Goal: Task Accomplishment & Management: Use online tool/utility

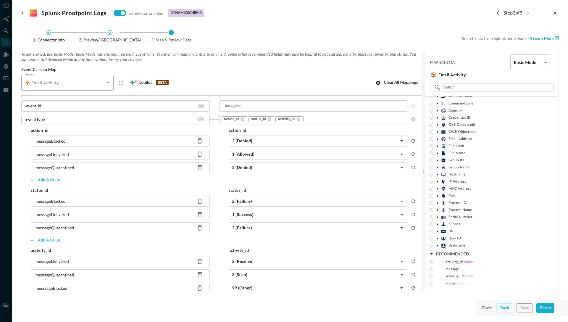
scroll to position [33, 0]
click at [110, 32] on icon at bounding box center [110, 33] width 6 height 6
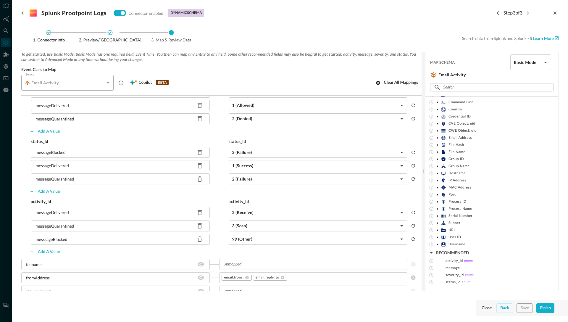
scroll to position [172, 0]
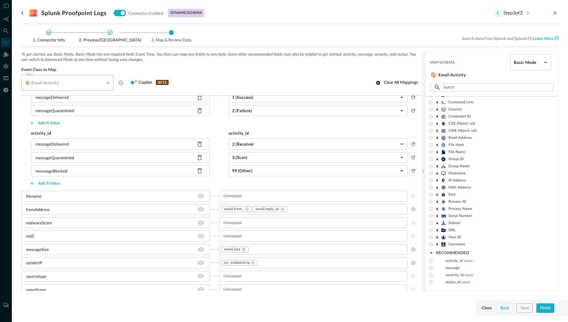
click at [495, 13] on icon "Previous step" at bounding box center [497, 12] width 7 height 7
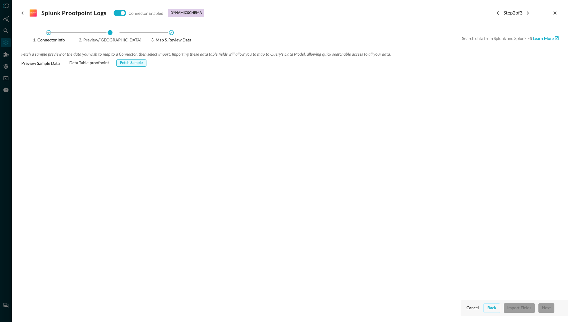
click at [132, 64] on div "Fetch Sample" at bounding box center [131, 63] width 23 height 7
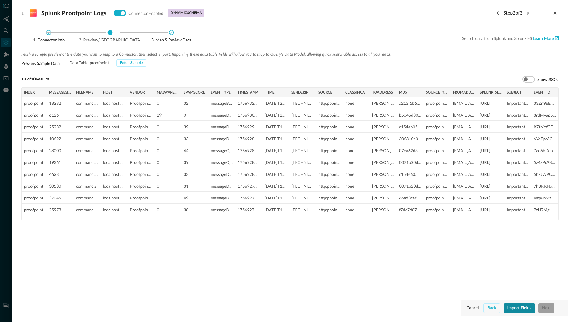
click at [524, 308] on div "Import Fields" at bounding box center [519, 307] width 24 height 7
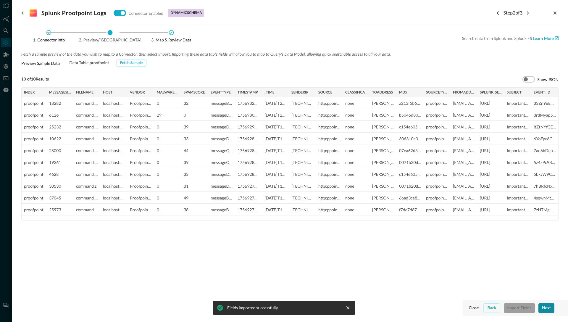
click at [549, 309] on div "Next" at bounding box center [546, 307] width 9 height 7
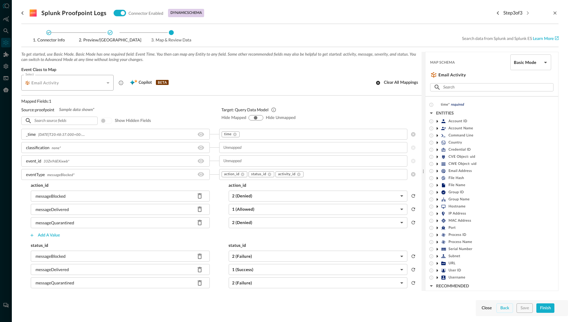
click at [59, 161] on span "33Zn96EXixwb *" at bounding box center [56, 162] width 26 height 4
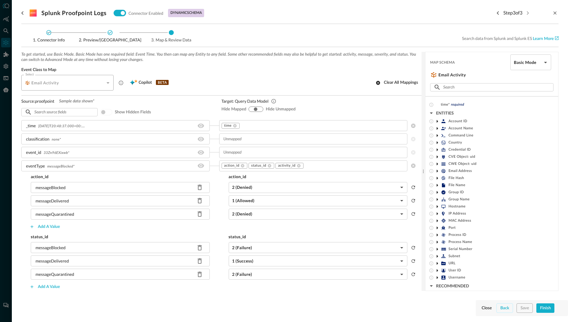
scroll to position [9, 0]
click at [58, 152] on span "33Zn96EXixwb *" at bounding box center [56, 152] width 26 height 4
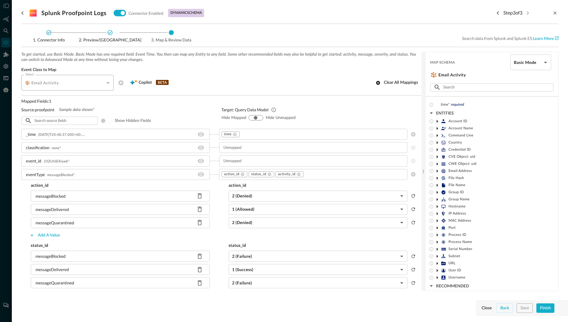
click at [58, 161] on span "33Zn96EXixwb *" at bounding box center [56, 162] width 26 height 4
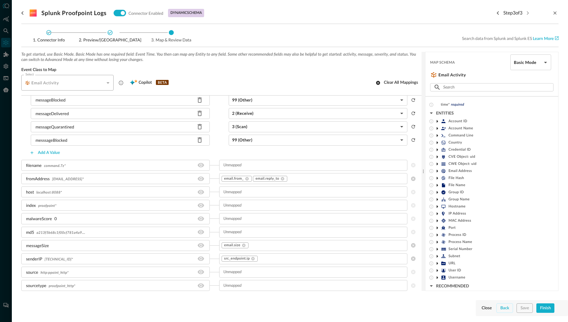
scroll to position [221, 0]
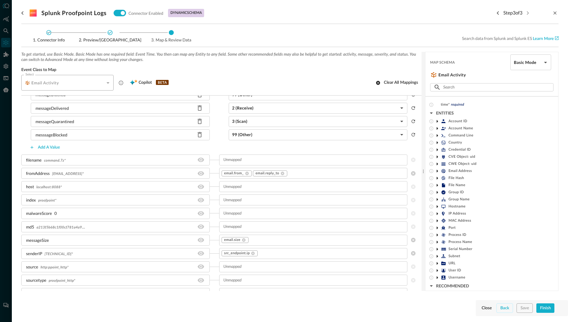
click at [57, 213] on div "malwareScore 0" at bounding box center [115, 213] width 188 height 11
click at [74, 213] on div "malwareScore 0" at bounding box center [115, 213] width 188 height 11
click at [273, 71] on span "Event Class to Map" at bounding box center [221, 69] width 400 height 5
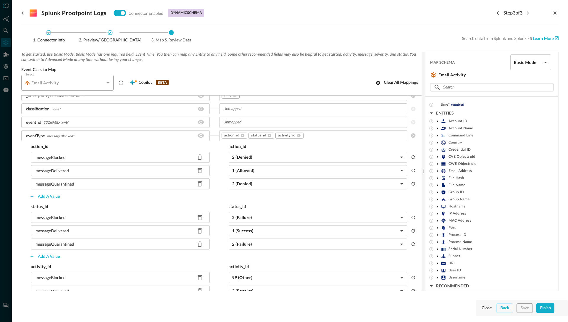
scroll to position [0, 0]
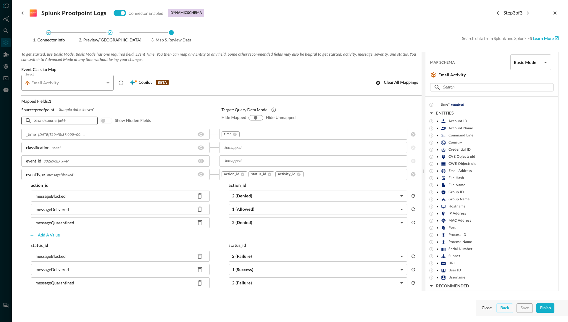
click at [75, 119] on input "text" at bounding box center [59, 120] width 50 height 11
click at [106, 121] on span at bounding box center [106, 120] width 12 height 7
click at [102, 120] on span at bounding box center [106, 120] width 12 height 7
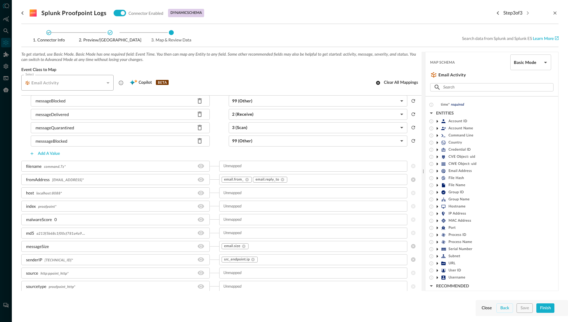
scroll to position [215, 0]
click at [202, 167] on icon "Hide/Show source field" at bounding box center [200, 166] width 7 height 4
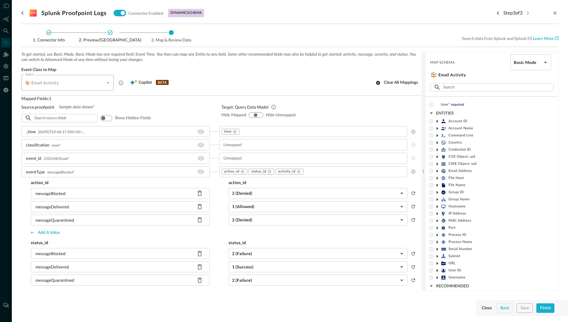
scroll to position [0, 0]
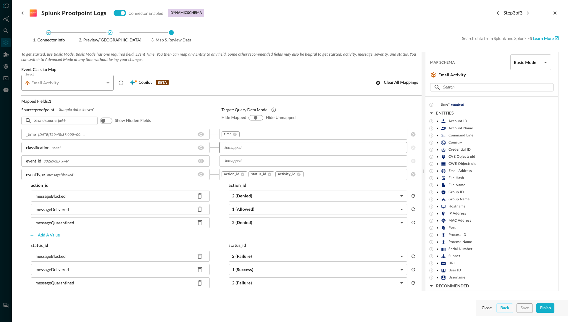
click at [240, 150] on input "text" at bounding box center [313, 147] width 184 height 7
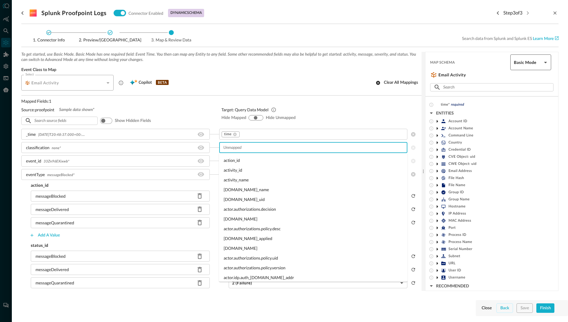
click at [526, 64] on body "Connectors Help Logout BW ​ ​ Add Connector Export Connectors Cloud Infrastruct…" at bounding box center [284, 161] width 568 height 322
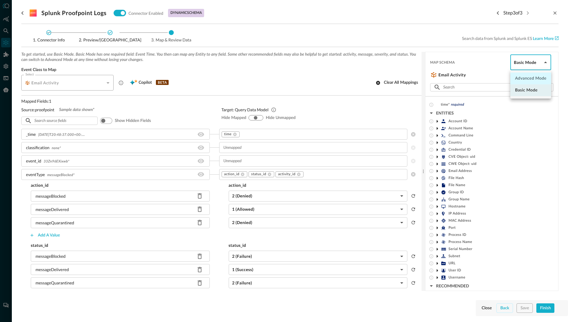
click at [526, 82] on li "Advanced Mode" at bounding box center [530, 78] width 41 height 12
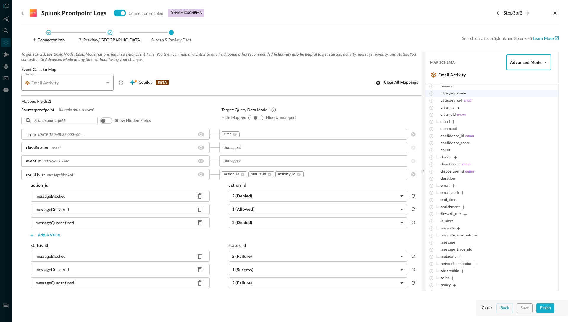
scroll to position [45, 0]
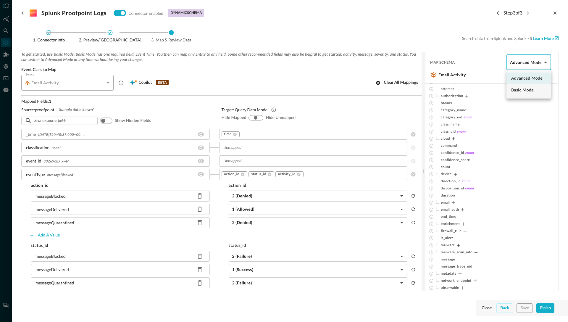
click at [543, 58] on body "Connectors Help Logout BW ​ ​ Add Connector Export Connectors Cloud Infrastruct…" at bounding box center [284, 161] width 568 height 322
click at [530, 91] on li "Basic Mode" at bounding box center [528, 90] width 45 height 12
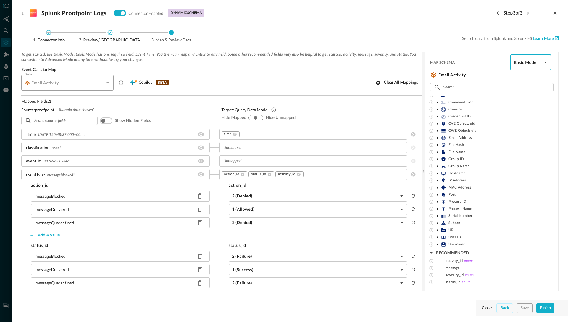
scroll to position [31, 0]
click at [530, 63] on body "Connectors Help Logout BW ​ ​ Add Connector Export Connectors Cloud Infrastruct…" at bounding box center [284, 161] width 568 height 322
click at [523, 78] on li "Advanced Mode" at bounding box center [530, 78] width 41 height 12
type input "advanced"
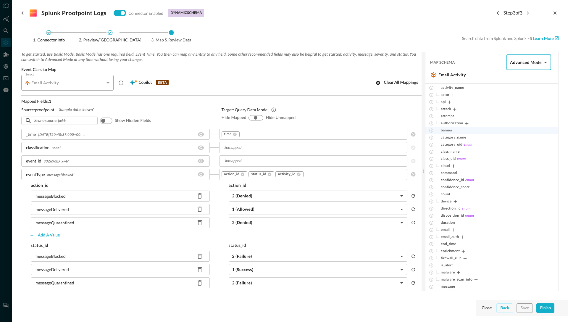
scroll to position [17, 0]
click at [469, 123] on button "Expand" at bounding box center [466, 124] width 7 height 7
click at [459, 134] on icon "Expand" at bounding box center [458, 133] width 5 height 5
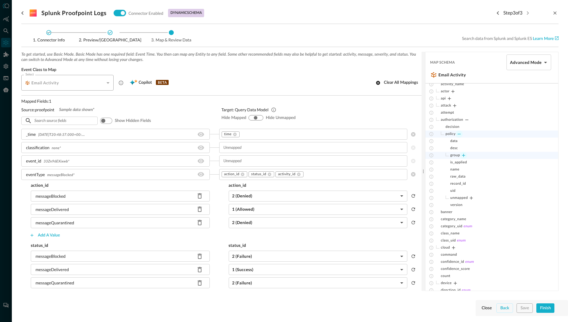
scroll to position [0, 0]
click at [452, 113] on icon "Expand" at bounding box center [452, 112] width 5 height 5
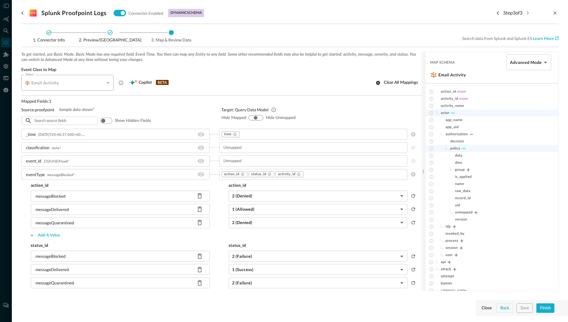
click at [462, 148] on icon "Collapse" at bounding box center [463, 148] width 5 height 5
click at [454, 203] on icon "Expand" at bounding box center [455, 204] width 5 height 5
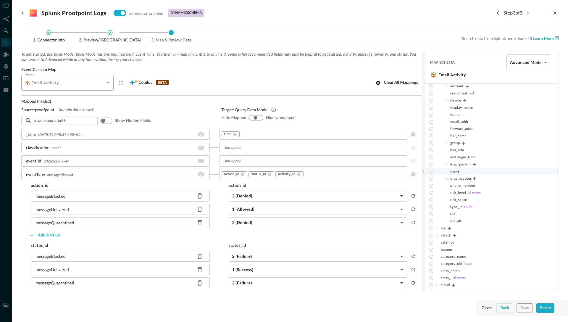
click at [462, 172] on div "name" at bounding box center [491, 171] width 133 height 7
click at [457, 171] on span "name" at bounding box center [454, 171] width 9 height 5
click at [457, 173] on span "name" at bounding box center [454, 171] width 9 height 5
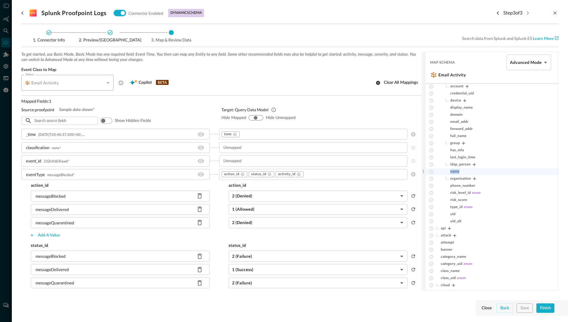
click at [457, 173] on span "name" at bounding box center [454, 171] width 9 height 5
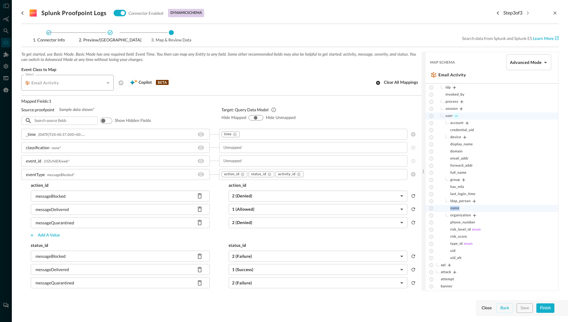
scroll to position [89, 0]
drag, startPoint x: 453, startPoint y: 209, endPoint x: 468, endPoint y: 209, distance: 14.5
click at [468, 209] on div "name" at bounding box center [491, 208] width 133 height 7
click at [457, 211] on div "name" at bounding box center [491, 208] width 133 height 7
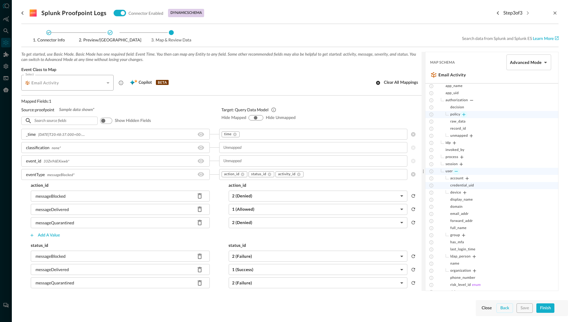
scroll to position [0, 0]
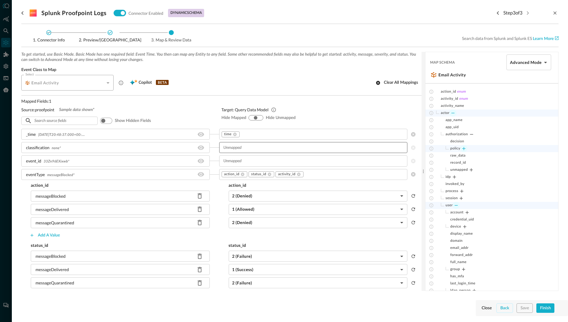
click at [263, 148] on input "text" at bounding box center [313, 147] width 184 height 7
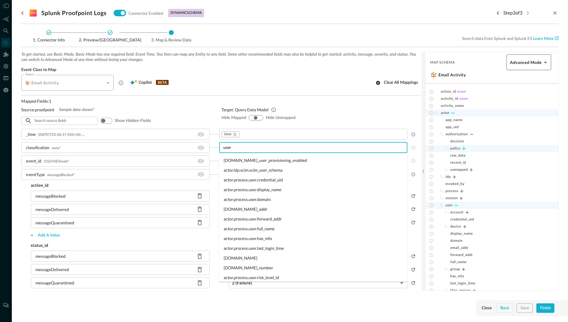
type input "user"
click at [535, 56] on body "Connectors Help Logout BW ​ ​ Add Connector Export Connectors Cloud Infrastruct…" at bounding box center [284, 161] width 568 height 322
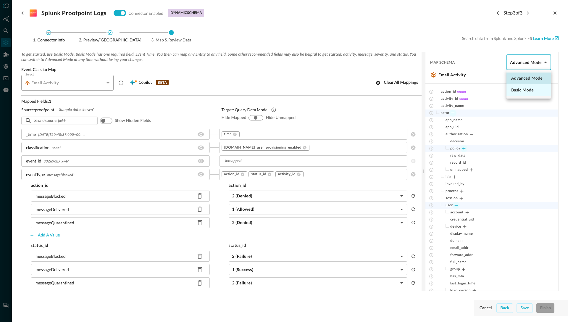
click at [515, 91] on li "Basic Mode" at bounding box center [528, 90] width 45 height 12
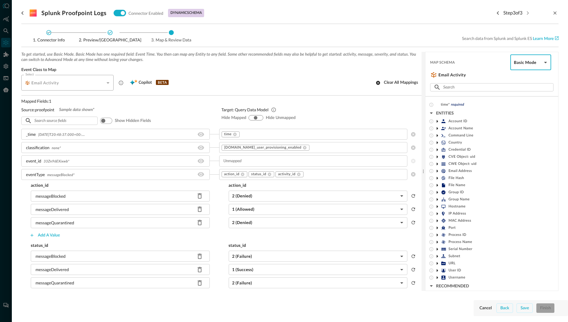
scroll to position [22, 0]
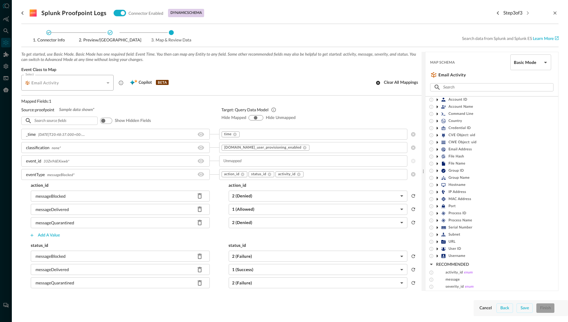
click at [437, 212] on icon at bounding box center [436, 213] width 7 height 7
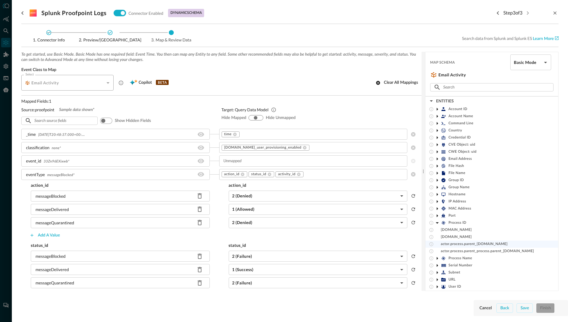
scroll to position [12, 0]
click at [437, 195] on icon at bounding box center [436, 194] width 1 height 3
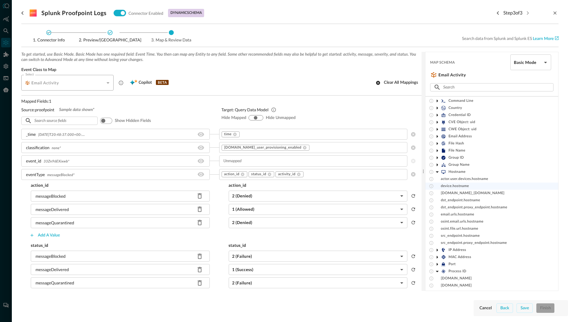
scroll to position [33, 0]
click at [438, 173] on icon at bounding box center [436, 172] width 7 height 7
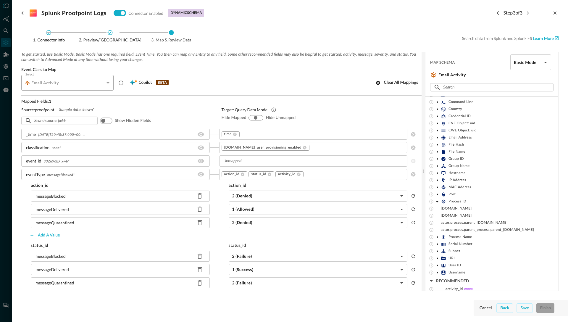
click at [438, 201] on icon at bounding box center [436, 201] width 3 height 1
click at [437, 146] on icon at bounding box center [436, 144] width 7 height 7
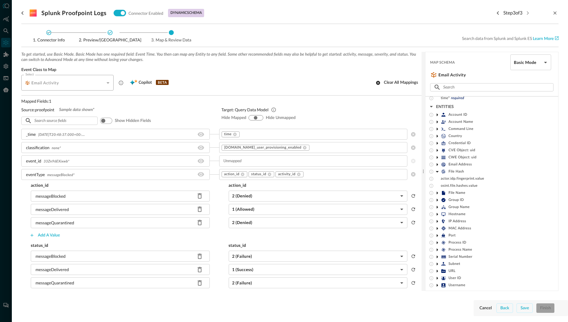
scroll to position [0, 0]
click at [437, 177] on icon at bounding box center [436, 177] width 3 height 1
click at [242, 11] on div "Splunk Proofpoint Logs Connector Enabled dynamic schema Step 3 of 3" at bounding box center [289, 13] width 537 height 12
click at [247, 11] on div "Splunk Proofpoint Logs Connector Enabled dynamic schema Step 3 of 3" at bounding box center [289, 13] width 537 height 12
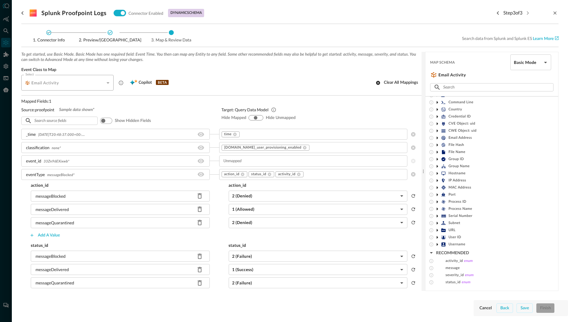
click at [282, 76] on div "Select Email Activity CLASS_EMAIL_ACTIVITY Select Copilot BETA Clear all mappin…" at bounding box center [221, 83] width 400 height 16
click at [327, 88] on div "Select Email Activity CLASS_EMAIL_ACTIVITY Select Copilot BETA Clear all mappin…" at bounding box center [221, 83] width 400 height 16
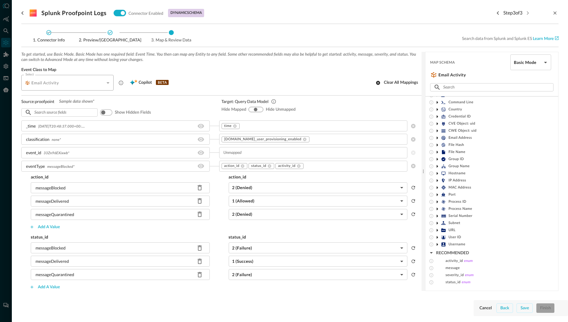
scroll to position [0, 0]
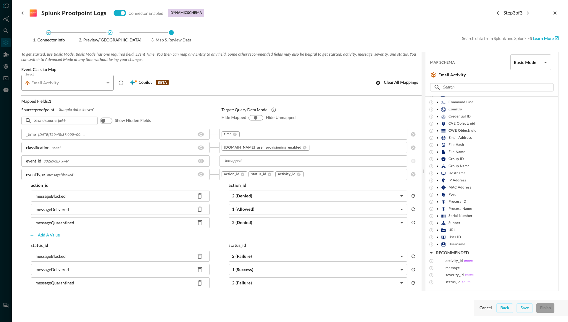
click at [190, 114] on div "Mapped Fields: 1 Source: proofpoint Sample data shown* ​ ​ Show hidden fields" at bounding box center [116, 112] width 191 height 28
click at [205, 111] on div "Source: proofpoint Sample data shown*" at bounding box center [116, 109] width 191 height 6
click at [435, 202] on icon at bounding box center [436, 201] width 7 height 7
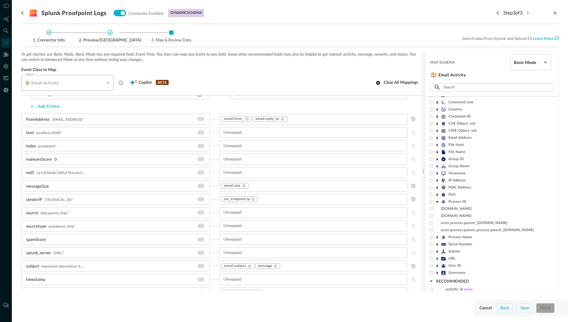
scroll to position [283, 0]
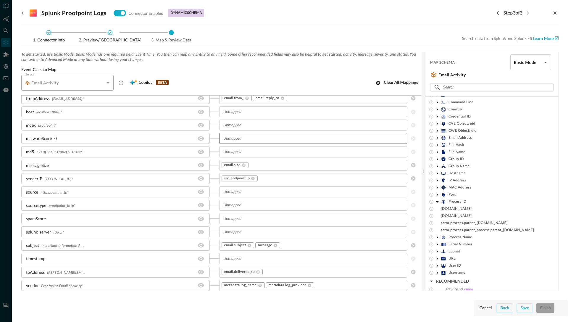
click at [255, 138] on input "text" at bounding box center [313, 138] width 184 height 7
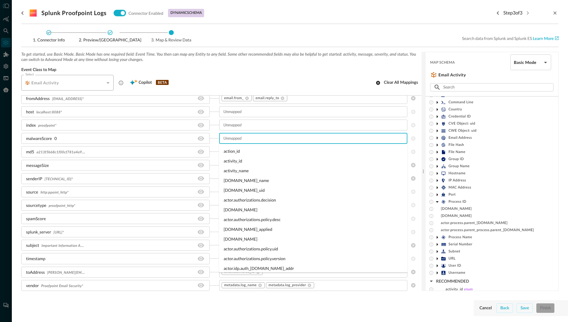
click at [93, 152] on div "md5 a213f5b68c1f00cf781a4a968cdf4850 *" at bounding box center [115, 151] width 188 height 11
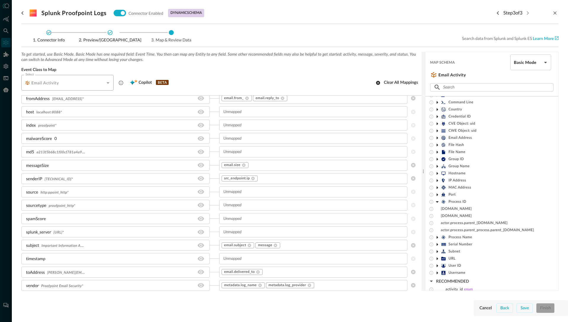
click at [204, 64] on div "To get started, use Basic Mode. Basic Mode has one required field: Event Time. …" at bounding box center [221, 74] width 400 height 44
click at [211, 63] on div "To get started, use Basic Mode. Basic Mode has one required field: Event Time. …" at bounding box center [221, 74] width 400 height 44
click at [229, 66] on div "To get started, use Basic Mode. Basic Mode has one required field: Event Time. …" at bounding box center [221, 74] width 400 height 44
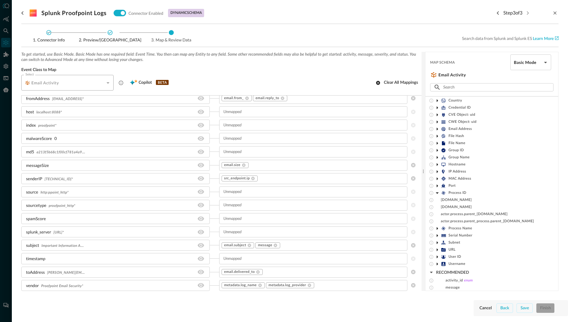
scroll to position [41, 0]
click at [438, 145] on icon at bounding box center [436, 144] width 7 height 7
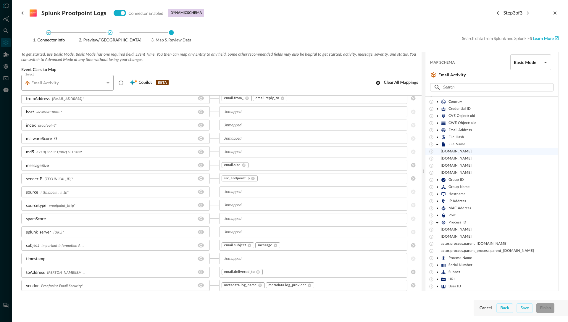
drag, startPoint x: 452, startPoint y: 150, endPoint x: 468, endPoint y: 150, distance: 16.0
click at [468, 150] on span "[DOMAIN_NAME]" at bounding box center [455, 151] width 31 height 5
click at [478, 148] on div "[DOMAIN_NAME]" at bounding box center [491, 151] width 133 height 7
click at [474, 155] on div "email.files.name" at bounding box center [491, 151] width 133 height 7
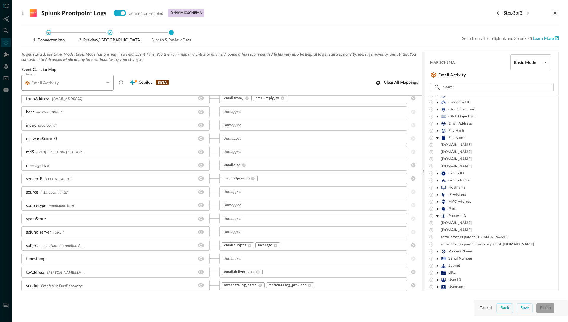
click at [456, 174] on span "Group ID" at bounding box center [455, 173] width 15 height 5
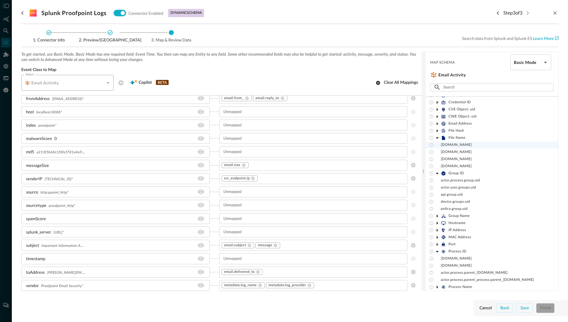
scroll to position [0, 0]
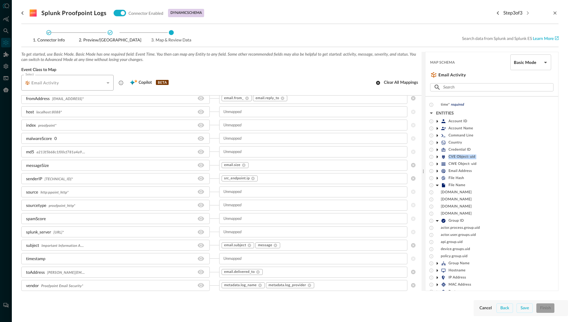
drag, startPoint x: 461, startPoint y: 153, endPoint x: 461, endPoint y: 161, distance: 7.4
click at [461, 161] on div "time* required ENTITIES Account ID Account Name Command Line Country Credential…" at bounding box center [491, 256] width 133 height 310
click at [539, 63] on body "Connectors Help Logout BW ​ ​ Add Connector Export Connectors Cloud Infrastruct…" at bounding box center [284, 161] width 568 height 322
click at [528, 78] on li "Advanced Mode" at bounding box center [530, 78] width 41 height 12
type input "advanced"
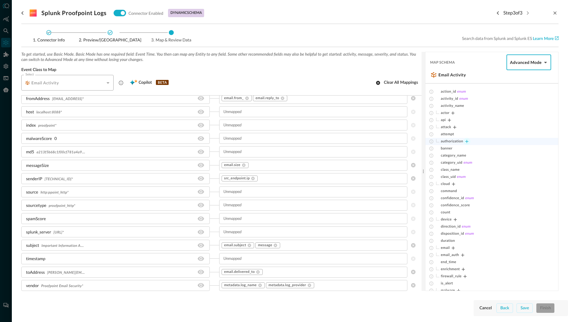
click at [467, 142] on icon "Expand" at bounding box center [466, 141] width 5 height 5
click at [455, 148] on span "decision" at bounding box center [452, 148] width 14 height 5
click at [460, 155] on icon "Expand" at bounding box center [458, 155] width 3 height 3
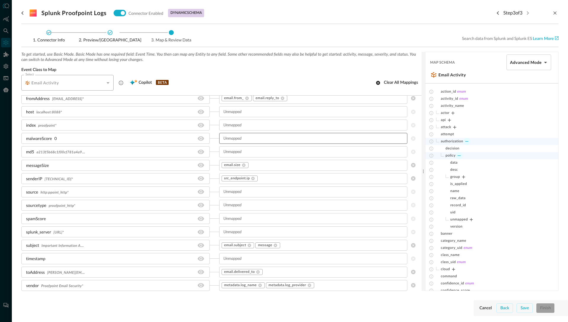
click at [274, 140] on input "text" at bounding box center [313, 138] width 184 height 7
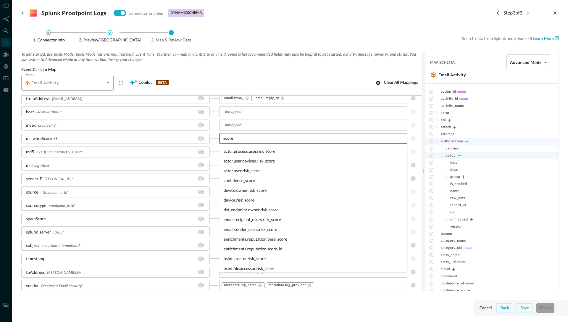
scroll to position [0, 0]
type input "score"
click at [527, 59] on body "Connectors Help Logout BW ​ ​ Add Connector Export Connectors Cloud Infrastruct…" at bounding box center [284, 161] width 568 height 322
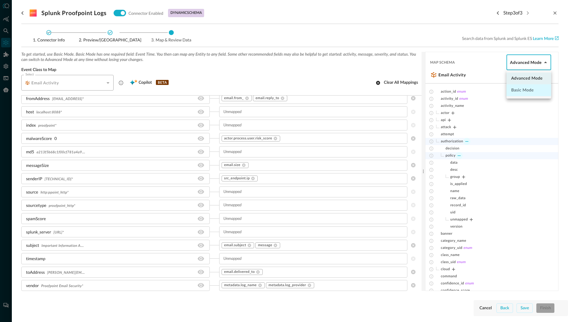
click at [518, 90] on li "Basic Mode" at bounding box center [528, 90] width 45 height 12
type input "basic"
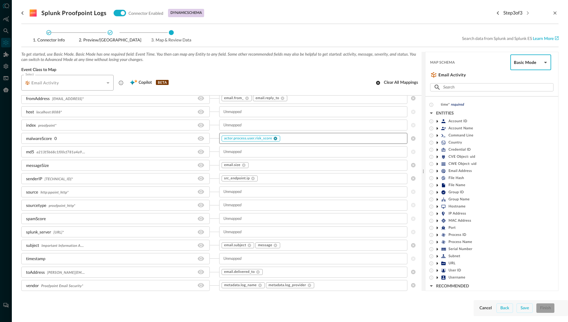
click at [277, 139] on icon at bounding box center [275, 138] width 4 height 4
click at [437, 178] on icon at bounding box center [436, 177] width 1 height 3
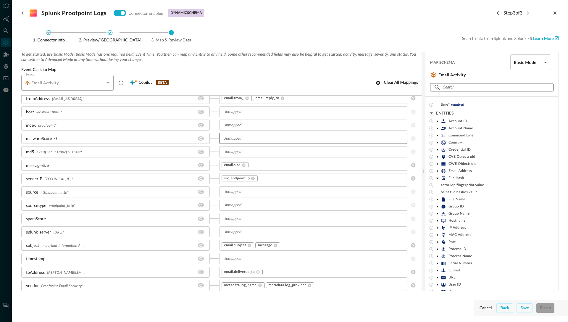
click at [468, 83] on input "text" at bounding box center [491, 87] width 97 height 11
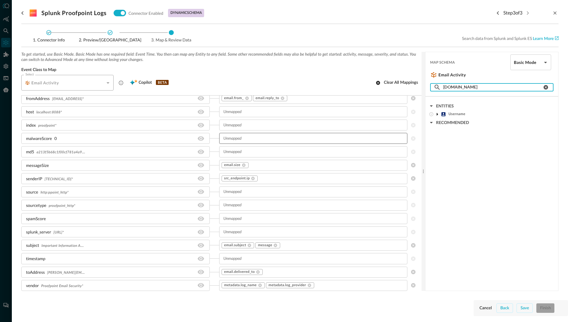
type input "[DOMAIN_NAME]"
click at [436, 114] on icon at bounding box center [436, 114] width 7 height 7
click at [467, 87] on input "[DOMAIN_NAME]" at bounding box center [492, 87] width 99 height 11
click at [473, 87] on input "[DOMAIN_NAME]" at bounding box center [492, 87] width 99 height 11
click at [242, 125] on input "text" at bounding box center [313, 124] width 184 height 7
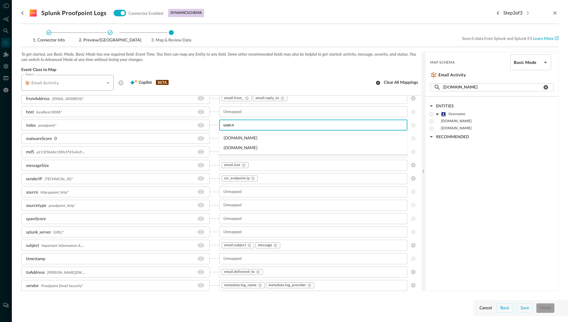
type input "user.n"
click at [214, 133] on div "malwareScore 0" at bounding box center [120, 138] width 198 height 11
click at [260, 125] on icon at bounding box center [258, 125] width 4 height 4
click at [431, 136] on icon "button" at bounding box center [430, 136] width 7 height 7
click at [431, 135] on icon "button" at bounding box center [430, 136] width 7 height 7
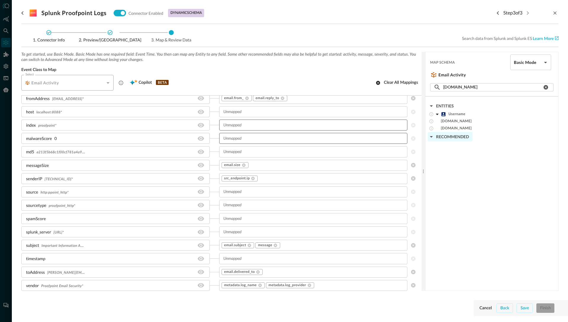
click at [438, 182] on div "Map Schema Basic Mode basic ​ Email Activity ​ user.name ​ ENTITIES Username ac…" at bounding box center [491, 171] width 133 height 239
click at [477, 176] on div "Map Schema Basic Mode basic ​ Email Activity ​ user.name ​ ENTITIES Username ac…" at bounding box center [491, 171] width 133 height 239
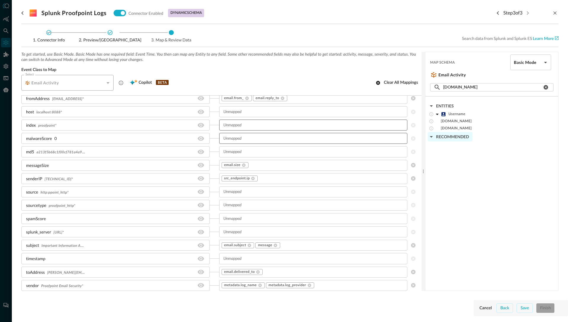
click at [477, 176] on div "Map Schema Basic Mode basic ​ Email Activity ​ user.name ​ ENTITIES Username ac…" at bounding box center [491, 171] width 133 height 239
click at [485, 173] on div "Map Schema Basic Mode basic ​ Email Activity ​ user.name ​ ENTITIES Username ac…" at bounding box center [491, 171] width 133 height 239
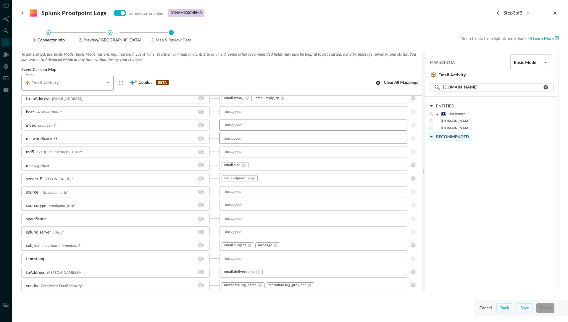
click at [72, 84] on div "Email Activity" at bounding box center [64, 83] width 79 height 6
click at [187, 56] on span "To get started, use Basic Mode. Basic Mode has one required field: Event Time. …" at bounding box center [221, 57] width 400 height 11
click at [195, 71] on span "Event Class to Map" at bounding box center [221, 69] width 400 height 5
click at [548, 88] on icon "clear attribute search" at bounding box center [545, 87] width 5 height 5
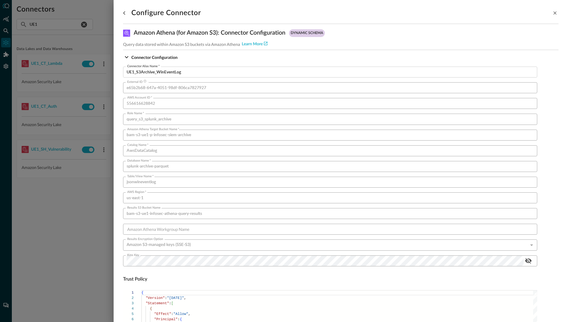
scroll to position [473, 0]
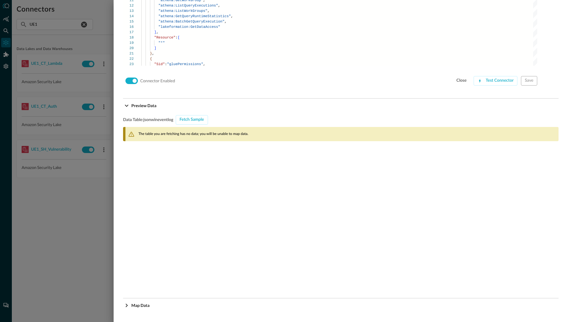
click at [65, 218] on div at bounding box center [284, 161] width 568 height 322
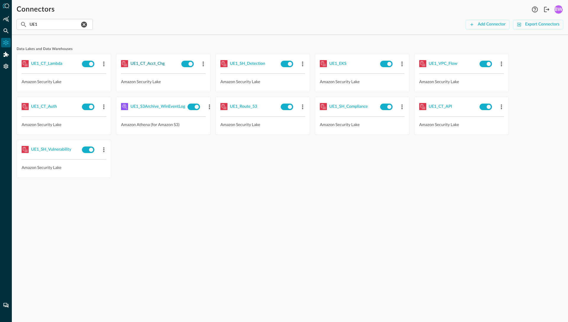
click at [147, 62] on div "UE1_CT_Acct_Chg" at bounding box center [147, 63] width 34 height 7
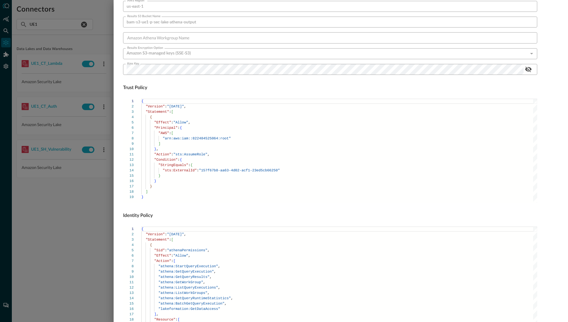
scroll to position [318, 0]
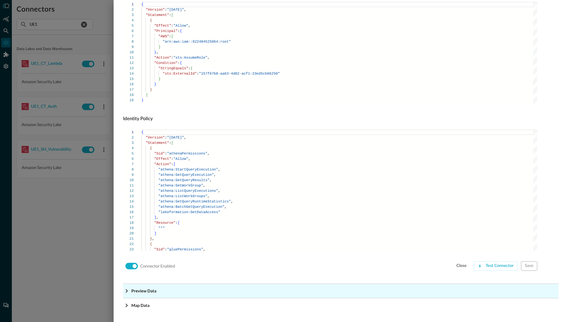
click at [137, 293] on p "Preview Data" at bounding box center [143, 290] width 25 height 6
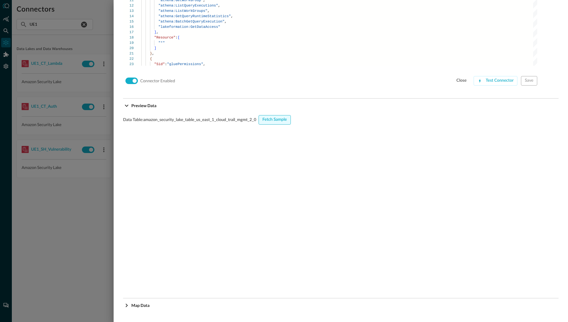
click at [276, 123] on div "Fetch Sample" at bounding box center [274, 119] width 25 height 7
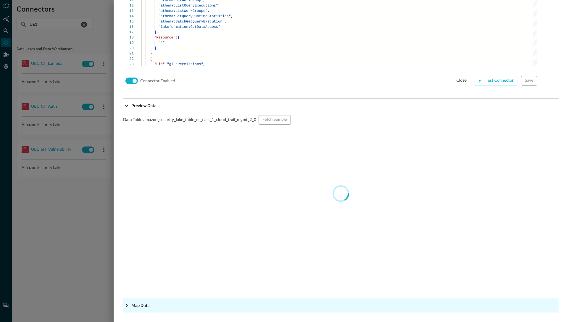
click at [127, 307] on icon "Expand More" at bounding box center [126, 305] width 7 height 7
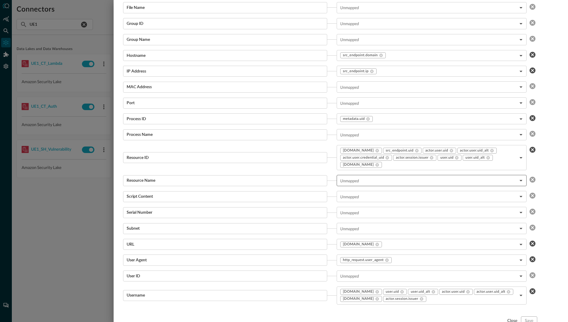
scroll to position [1048, 0]
